Goal: Find specific page/section: Find specific page/section

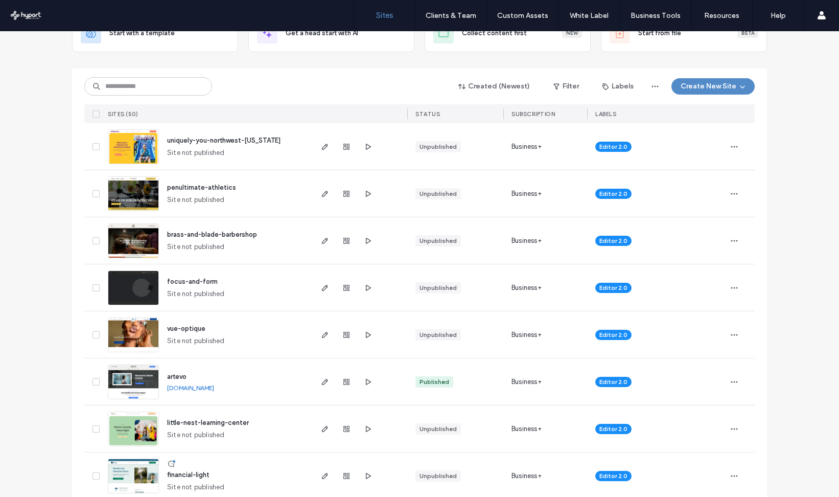
scroll to position [83, 0]
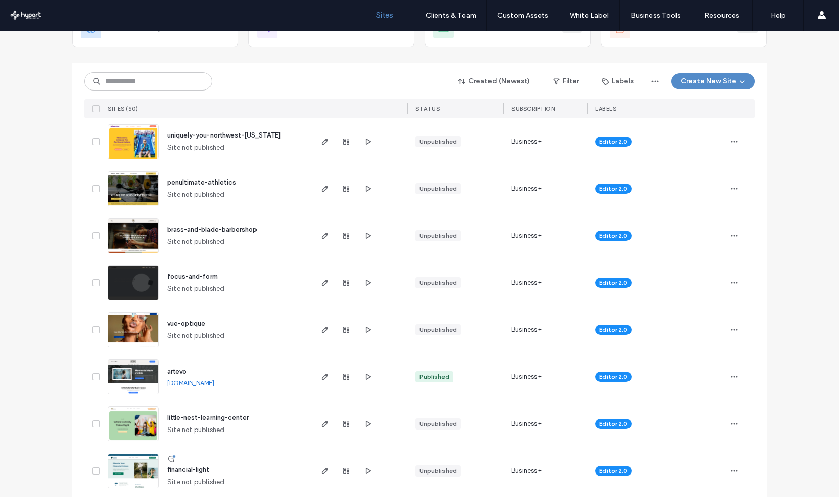
click at [179, 369] on span "artevo" at bounding box center [176, 371] width 19 height 8
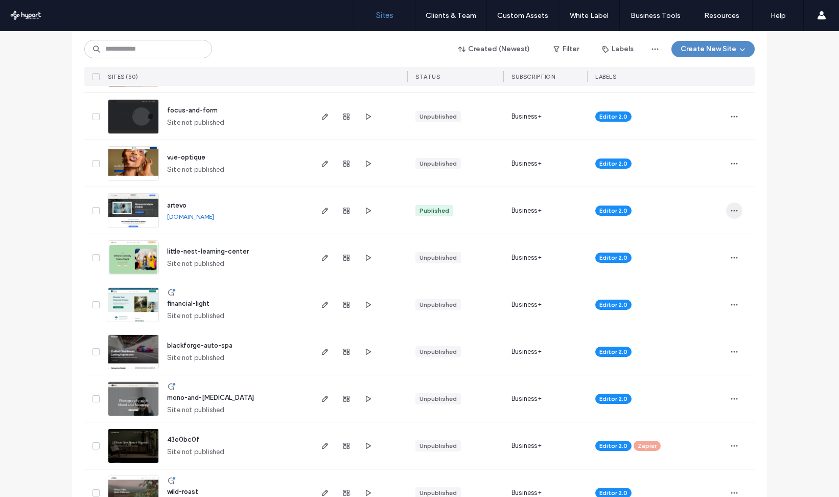
click at [732, 211] on icon "button" at bounding box center [734, 210] width 8 height 8
click at [695, 207] on div "Editor 2.0" at bounding box center [656, 210] width 122 height 22
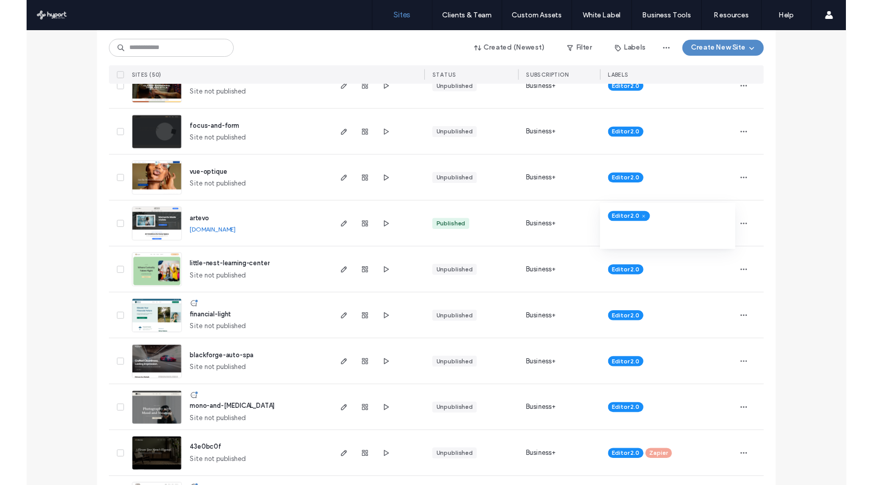
scroll to position [225, 0]
